Goal: Communication & Community: Answer question/provide support

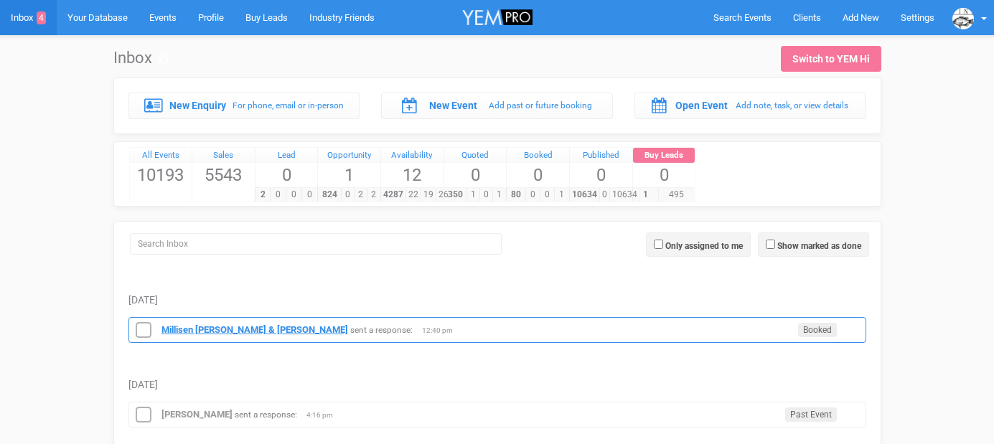
click at [213, 324] on div "[PERSON_NAME] & [PERSON_NAME] sent a response: Booked 12:40 pm" at bounding box center [497, 330] width 738 height 26
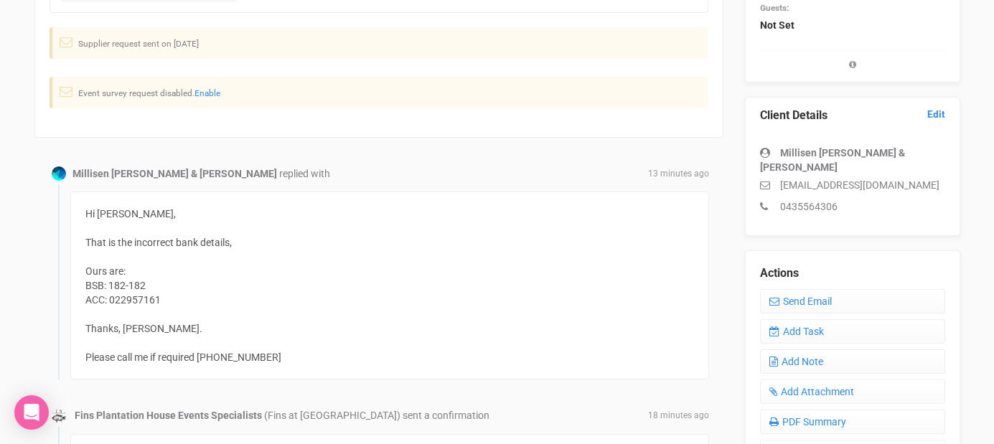
scroll to position [347, 0]
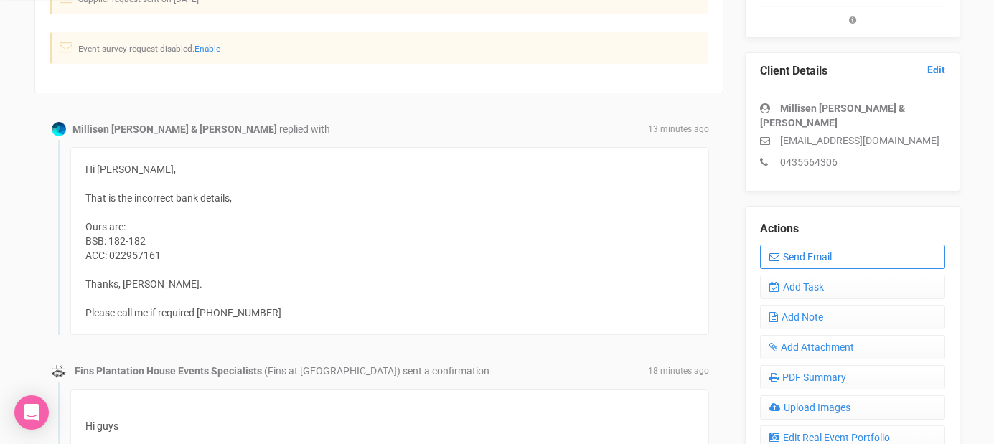
click at [796, 245] on link "Send Email" at bounding box center [852, 257] width 185 height 24
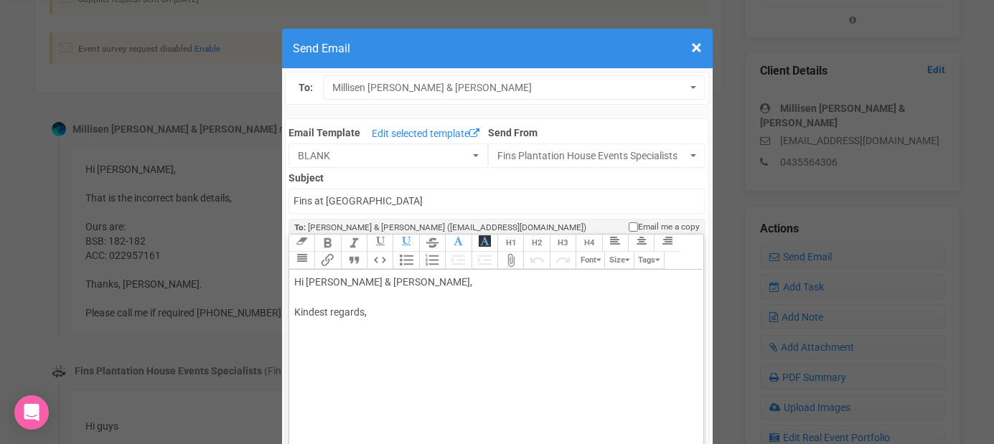
drag, startPoint x: 322, startPoint y: 282, endPoint x: 534, endPoint y: 278, distance: 212.4
click at [534, 280] on div "Hi [PERSON_NAME] & [PERSON_NAME], Kindest regards," at bounding box center [493, 312] width 399 height 75
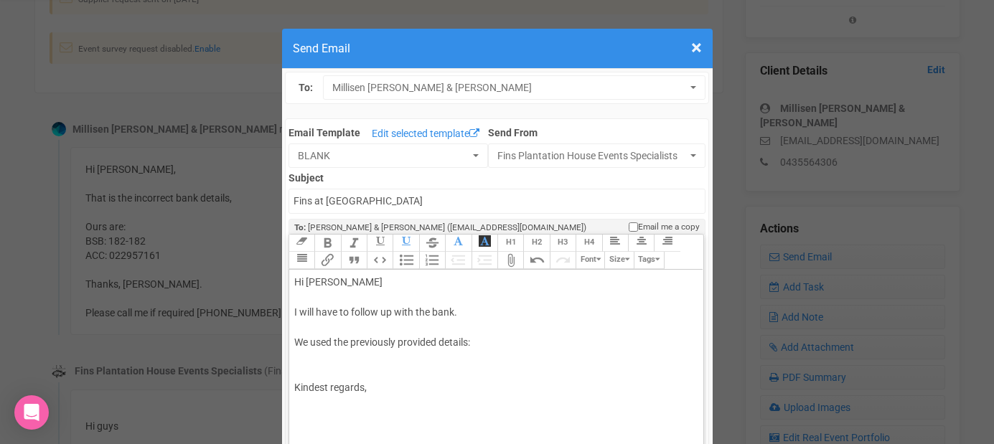
click at [360, 373] on div "Hi [PERSON_NAME] I will have to follow up with the bank. We used the previously…" at bounding box center [493, 350] width 399 height 151
click at [425, 255] on trix-toolbar "Link Unlink Bold Italic Strikethrough H1 H2 H3 H4 Link Quote Code Bullets Numbe…" at bounding box center [495, 252] width 414 height 35
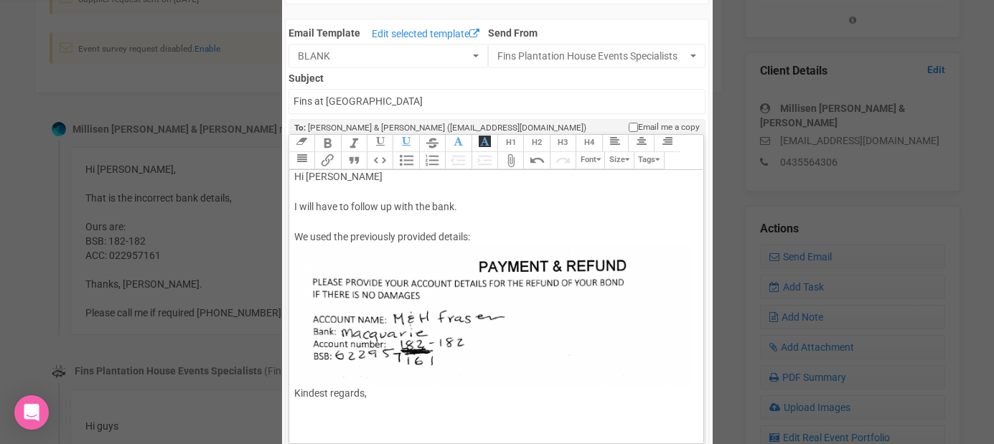
scroll to position [105, 0]
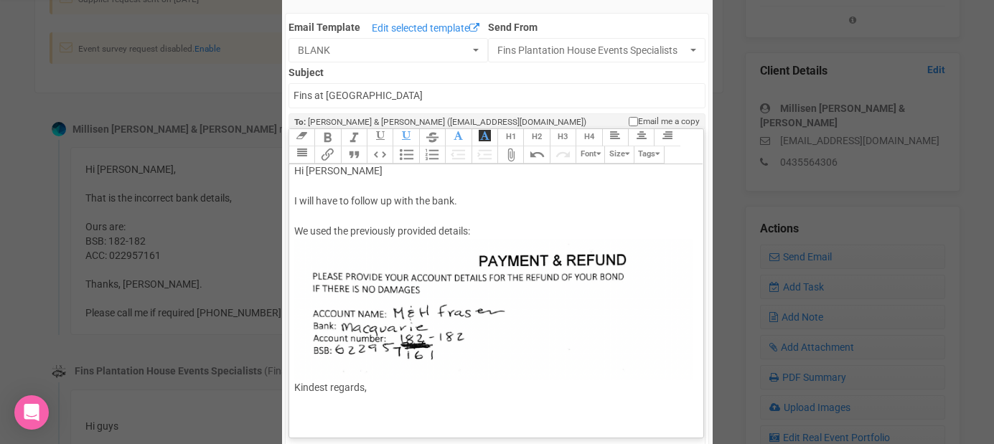
click at [319, 407] on div "Hi [PERSON_NAME] I will have to follow up with the bank. We used the previously…" at bounding box center [493, 295] width 399 height 263
type trix-editor "<div>Hi [PERSON_NAME]<br><br>I will have to follow up with the bank.<br><br>We …"
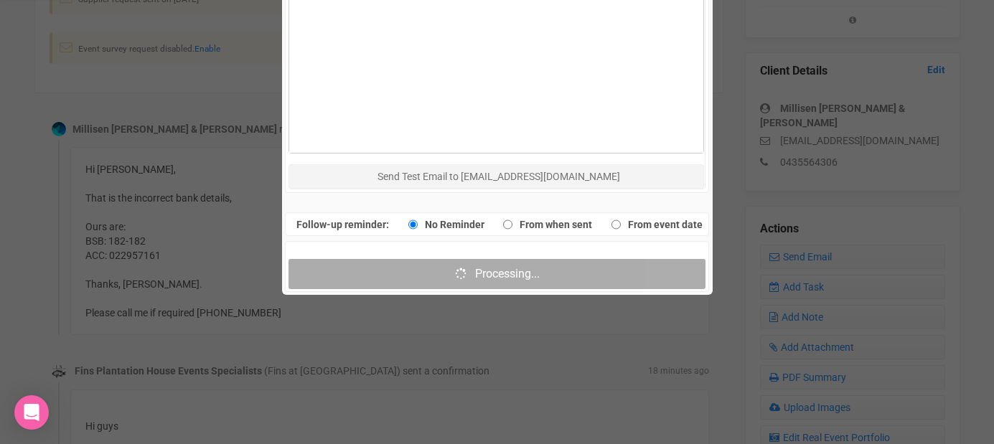
scroll to position [859, 0]
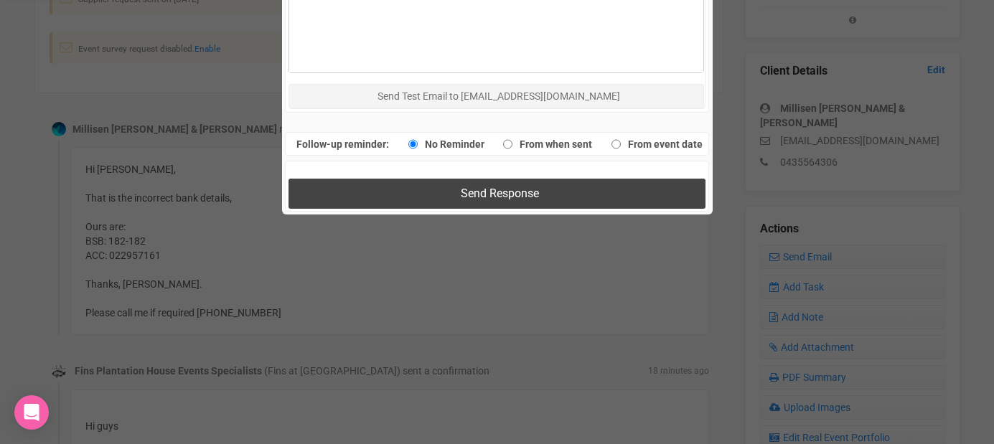
click at [408, 192] on button "Send Response" at bounding box center [496, 193] width 417 height 29
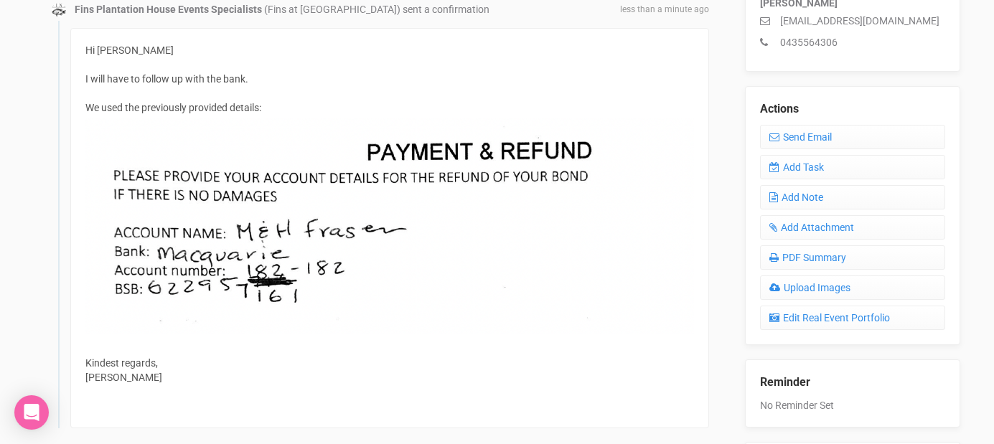
scroll to position [475, 0]
